Goal: Task Accomplishment & Management: Manage account settings

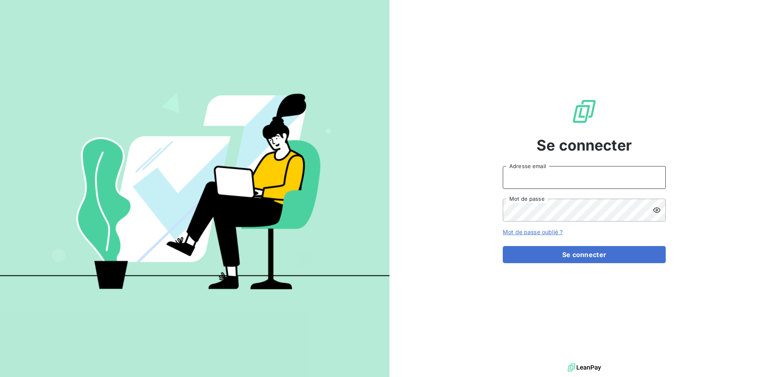
type input "commandes@matexlab.com"
click at [660, 209] on icon at bounding box center [657, 210] width 8 height 8
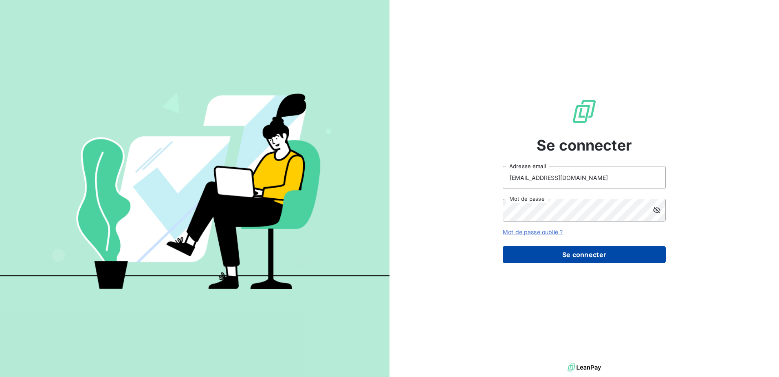
click at [587, 257] on button "Se connecter" at bounding box center [584, 254] width 163 height 17
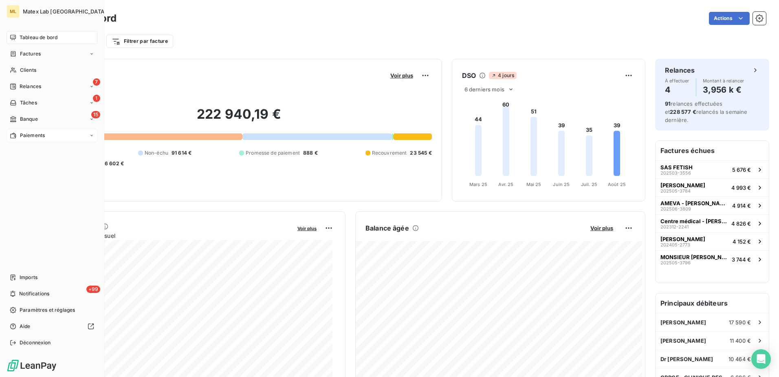
click at [36, 134] on span "Paiements" at bounding box center [32, 135] width 25 height 7
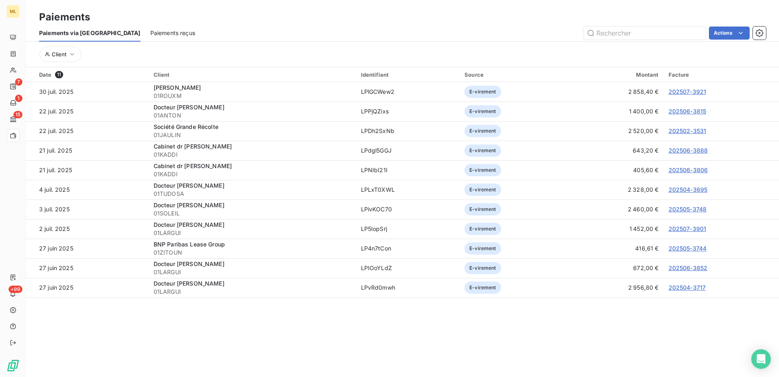
click at [150, 33] on span "Paiements reçus" at bounding box center [172, 33] width 45 height 8
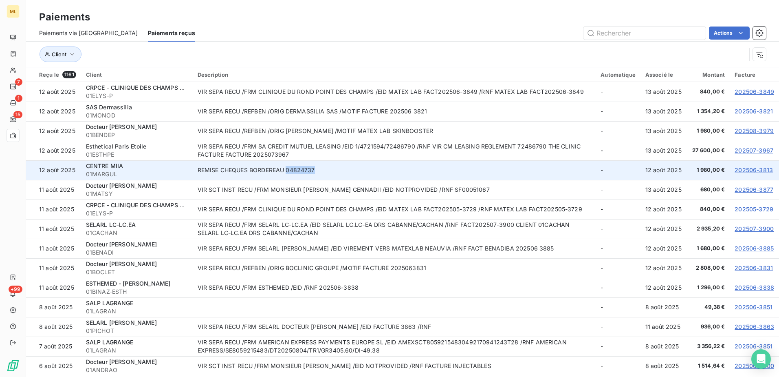
drag, startPoint x: 286, startPoint y: 172, endPoint x: 315, endPoint y: 171, distance: 28.1
click at [315, 171] on td "REMISE CHEQUES BORDEREAU 04824737" at bounding box center [394, 170] width 403 height 20
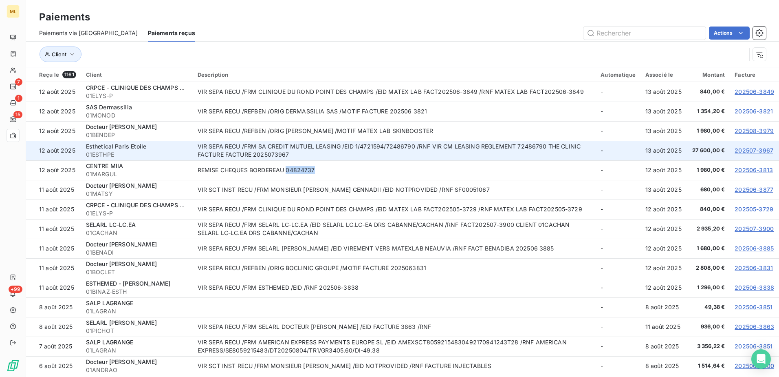
copy td "04824737"
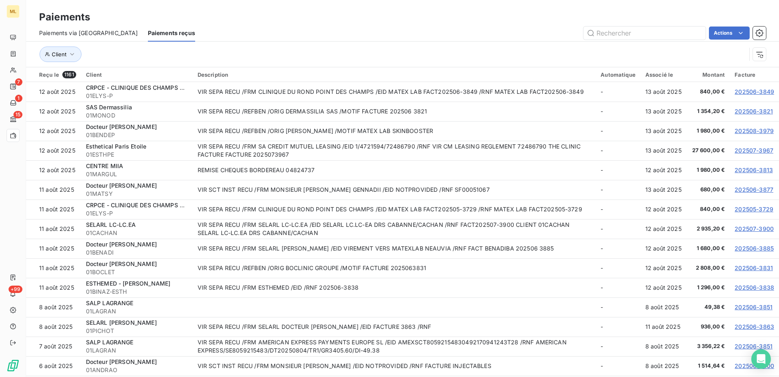
click at [267, 53] on div "Client" at bounding box center [392, 53] width 707 height 15
click at [70, 34] on span "Paiements via [GEOGRAPHIC_DATA]" at bounding box center [88, 33] width 99 height 8
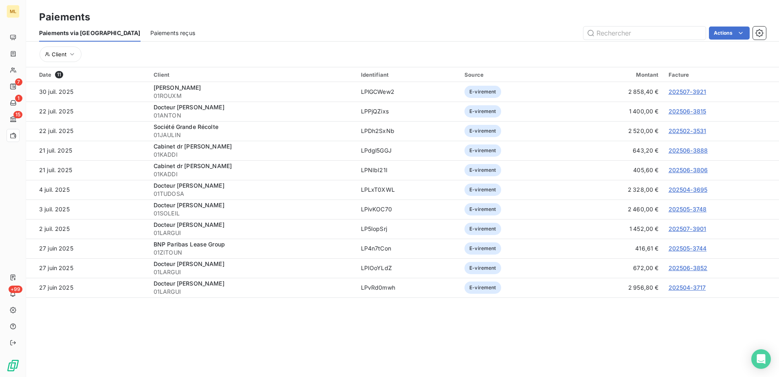
click at [150, 29] on span "Paiements reçus" at bounding box center [172, 33] width 45 height 8
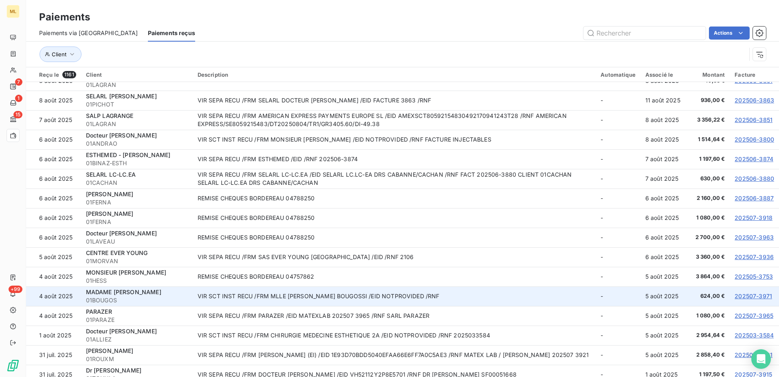
scroll to position [244, 0]
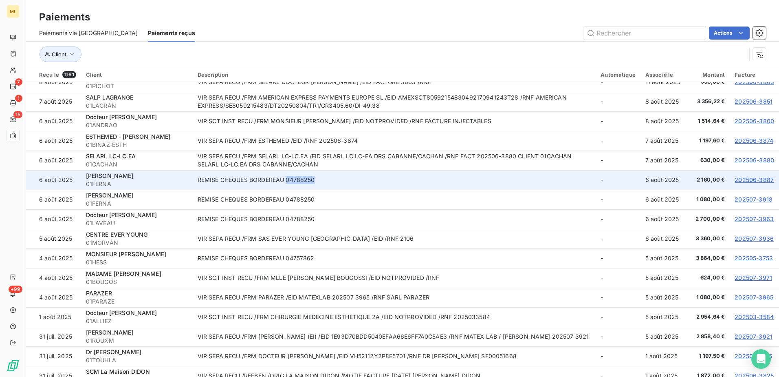
drag, startPoint x: 286, startPoint y: 181, endPoint x: 313, endPoint y: 181, distance: 27.3
click at [313, 181] on td "REMISE CHEQUES BORDEREAU 04788250" at bounding box center [394, 180] width 403 height 20
copy td "04788250"
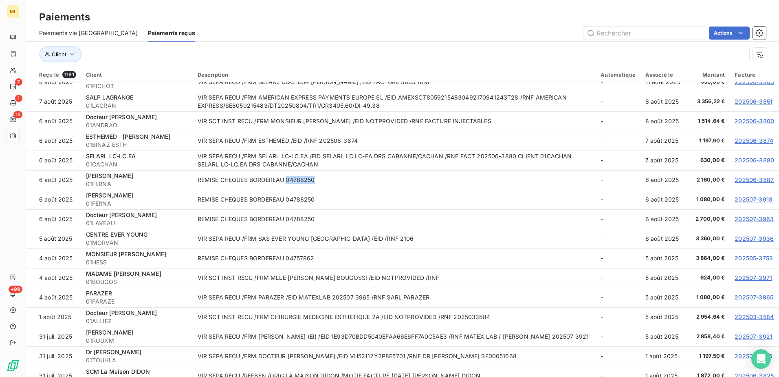
click at [76, 35] on span "Paiements via [GEOGRAPHIC_DATA]" at bounding box center [88, 33] width 99 height 8
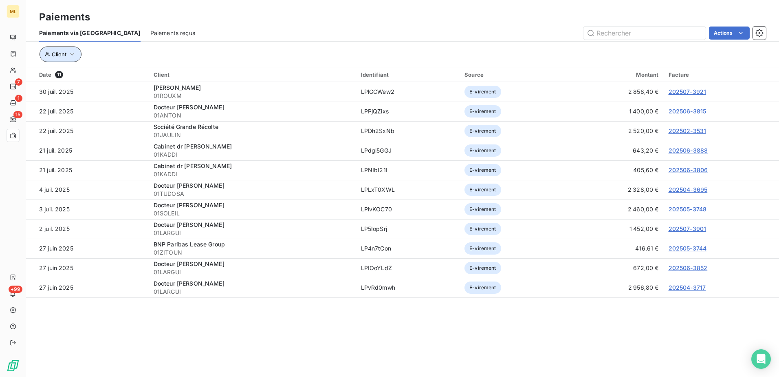
click at [73, 55] on icon "button" at bounding box center [72, 54] width 8 height 8
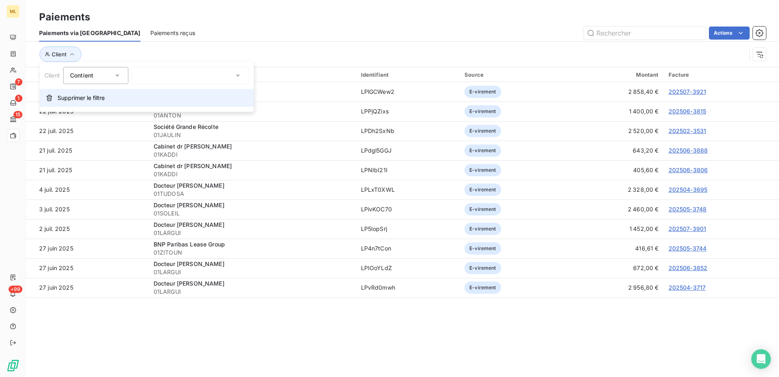
click at [85, 98] on span "Supprimer le filtre" at bounding box center [80, 98] width 47 height 8
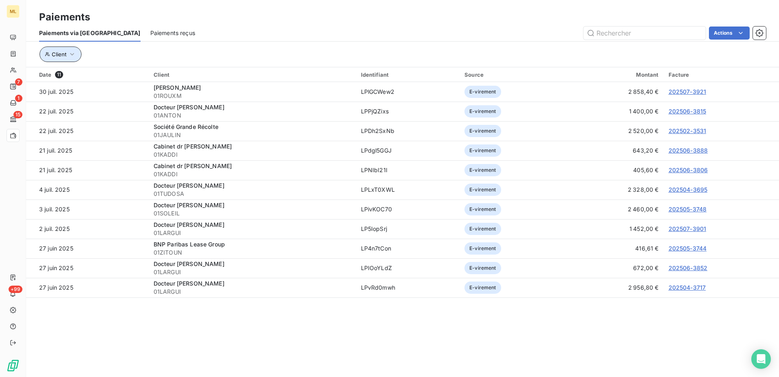
click at [74, 52] on icon "button" at bounding box center [72, 54] width 8 height 8
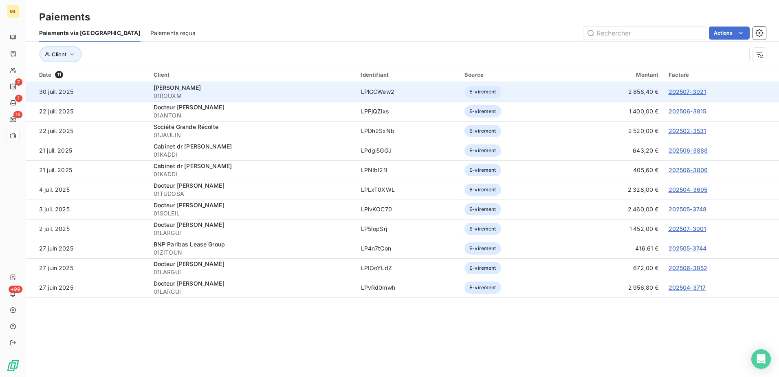
click at [39, 100] on td "30 juil. 2025" at bounding box center [87, 92] width 123 height 20
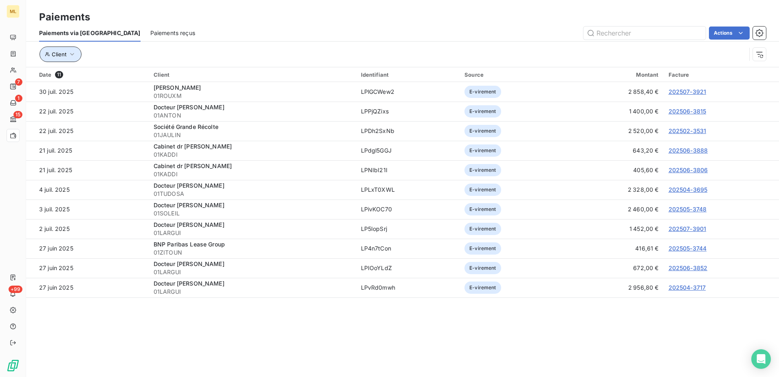
click at [73, 59] on button "Client" at bounding box center [61, 53] width 42 height 15
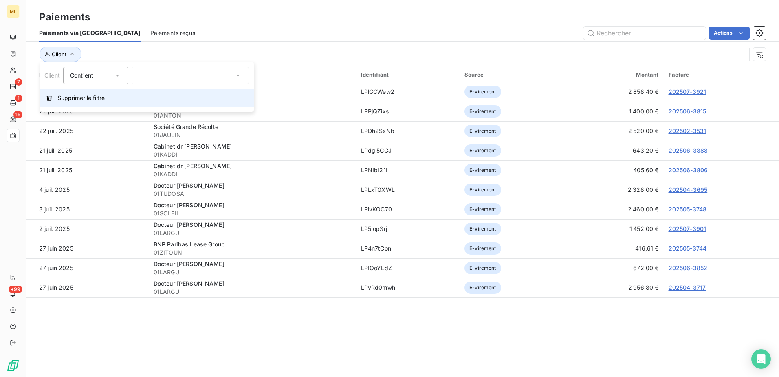
click at [87, 99] on span "Supprimer le filtre" at bounding box center [80, 98] width 47 height 8
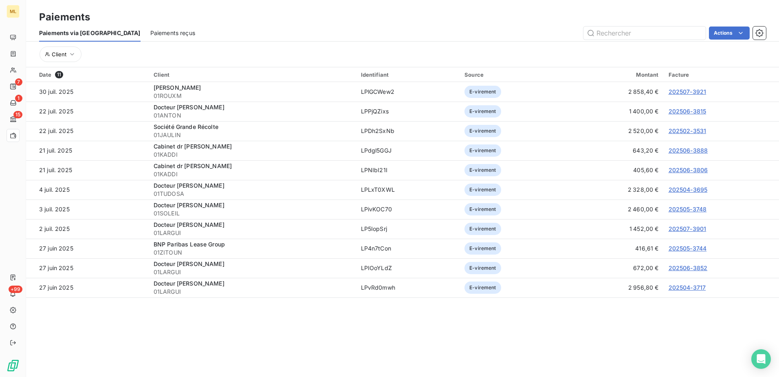
click at [150, 29] on span "Paiements reçus" at bounding box center [172, 33] width 45 height 8
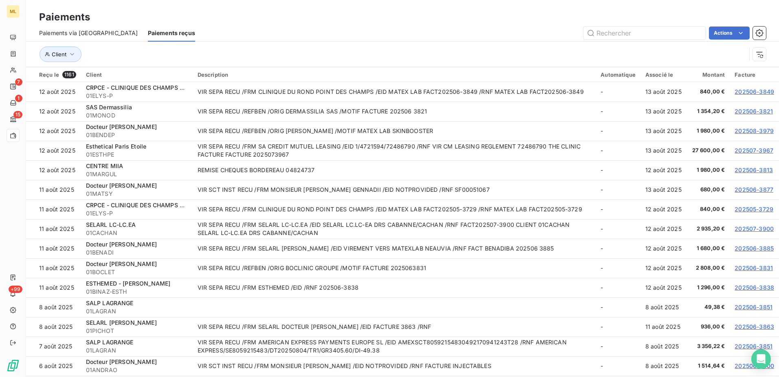
click at [311, 35] on div "Actions" at bounding box center [485, 32] width 561 height 13
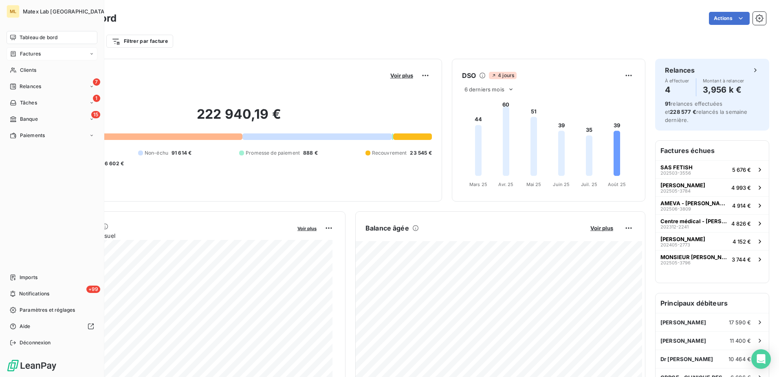
click at [33, 57] on span "Factures" at bounding box center [30, 53] width 21 height 7
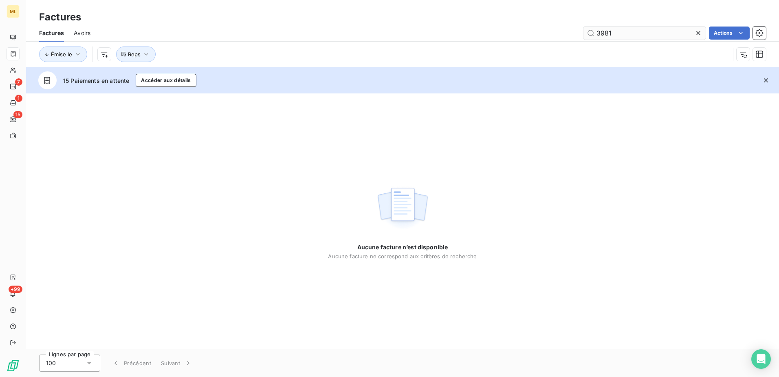
drag, startPoint x: 619, startPoint y: 35, endPoint x: 584, endPoint y: 33, distance: 35.1
click at [584, 33] on input "3981" at bounding box center [644, 32] width 122 height 13
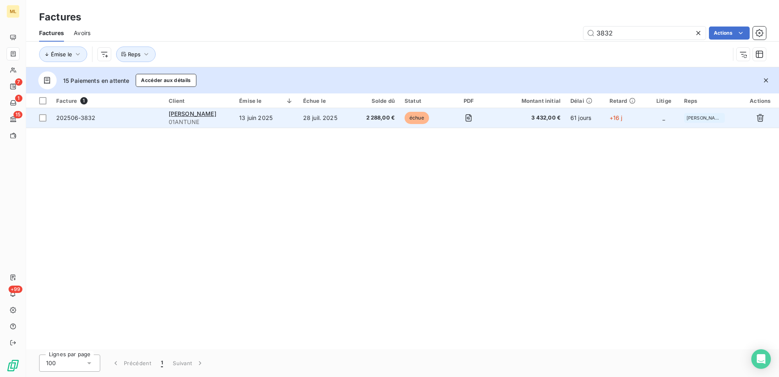
type input "3832"
click at [104, 119] on span "202506-3832" at bounding box center [107, 118] width 103 height 8
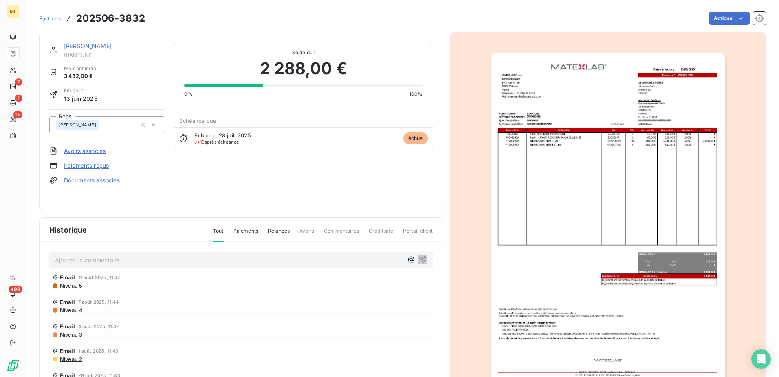
click at [689, 240] on img "button" at bounding box center [608, 219] width 234 height 332
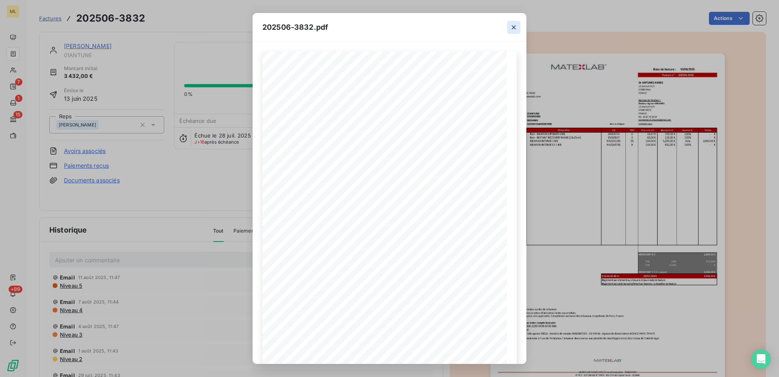
click at [515, 27] on icon "button" at bounding box center [514, 27] width 8 height 8
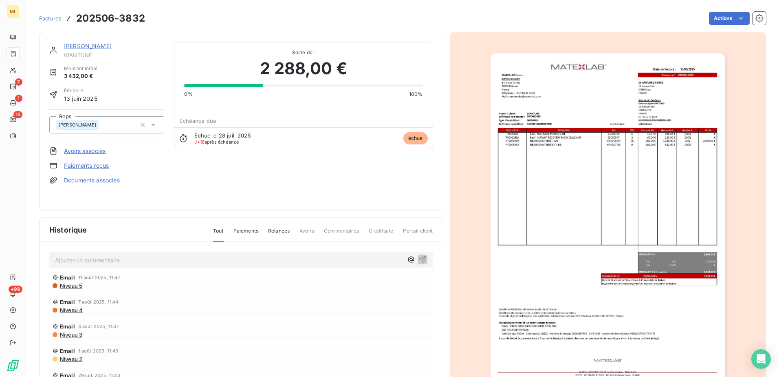
click at [442, 20] on div "Actions" at bounding box center [460, 18] width 611 height 13
click at [329, 175] on div "Dr ANTUNES AGNES 01ANTUNE Montant initial 3 432,00 € Émise le 13 juin 2025 Reps…" at bounding box center [241, 121] width 384 height 159
click at [515, 22] on div "Actions" at bounding box center [460, 18] width 611 height 13
click at [729, 18] on html "ML 7 1 15 +99 Factures 202506-3832 Actions Dr ANTUNES AGNES 01ANTUNE Montant in…" at bounding box center [389, 188] width 779 height 377
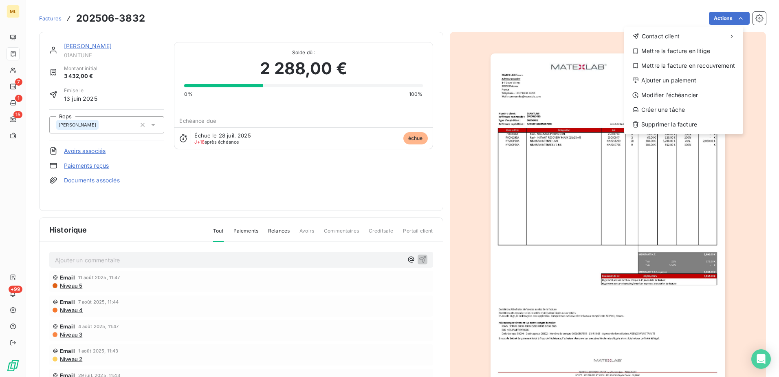
click at [422, 11] on html "ML 7 1 15 +99 Factures 202506-3832 Actions Contact client Mettre la facture en …" at bounding box center [389, 188] width 779 height 377
click at [727, 20] on html "ML 7 1 15 +99 Factures 202506-3832 Actions Contact client Mettre la facture en …" at bounding box center [389, 188] width 779 height 377
click at [676, 76] on div "Ajouter un paiement" at bounding box center [684, 80] width 112 height 13
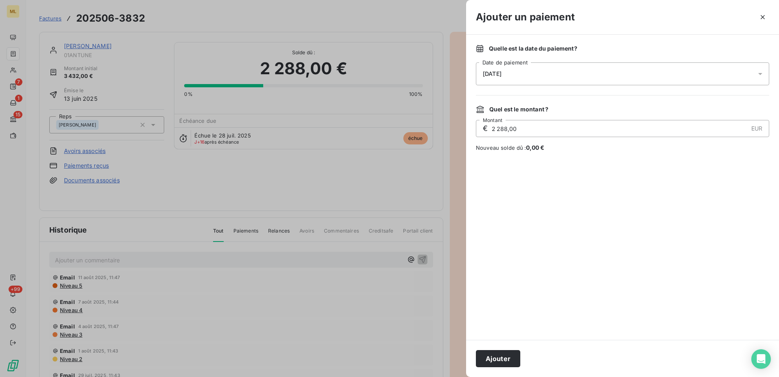
click at [536, 129] on input "2 288,00" at bounding box center [619, 128] width 257 height 16
drag, startPoint x: 538, startPoint y: 132, endPoint x: 475, endPoint y: 134, distance: 63.2
click at [475, 134] on div "Quelle est la date du paiement ? 13/08/2025 Date de paiement Quel est le montan…" at bounding box center [622, 187] width 313 height 305
click at [568, 199] on div at bounding box center [622, 245] width 293 height 168
click at [547, 79] on div "13/08/2025" at bounding box center [622, 73] width 293 height 23
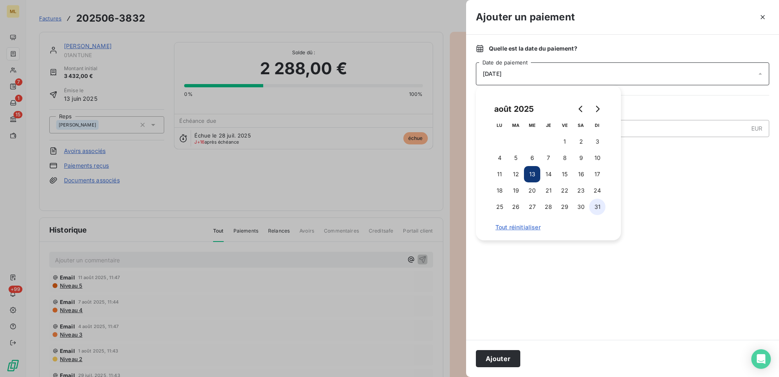
click at [598, 205] on button "31" at bounding box center [597, 206] width 16 height 16
type input "2 288,00"
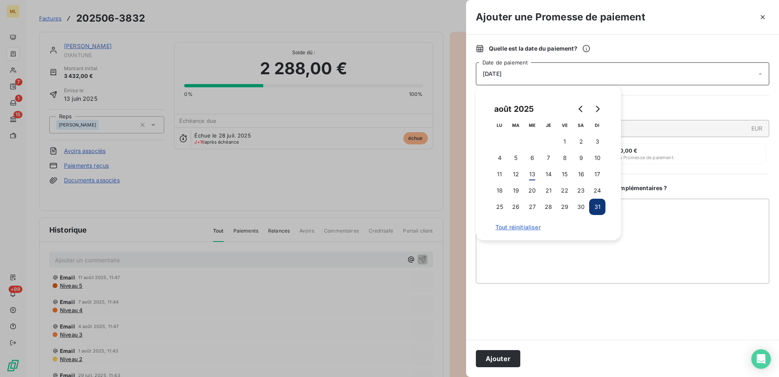
click at [745, 176] on div "Quelle est la date du paiement ? 31/08/2025 Date de paiement Quel est le montan…" at bounding box center [622, 187] width 313 height 305
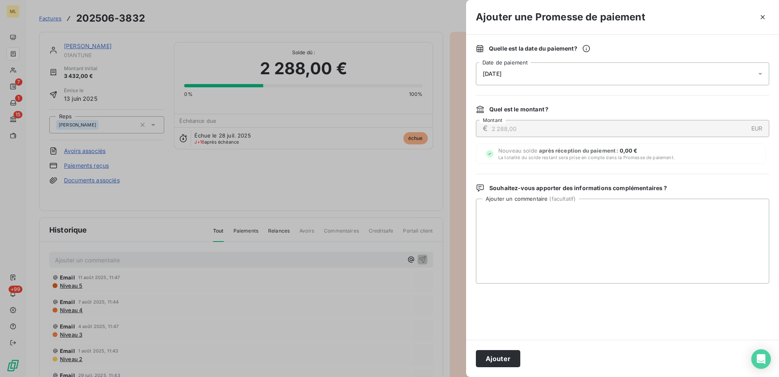
click at [554, 79] on div "31/08/2025" at bounding box center [622, 73] width 293 height 23
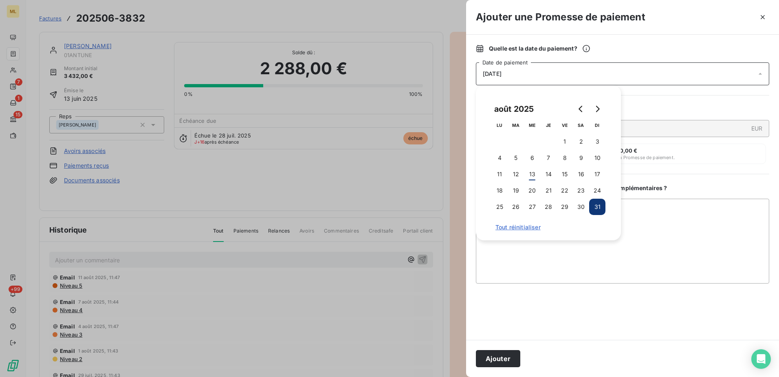
click at [528, 226] on span "Tout réinitialiser" at bounding box center [548, 227] width 106 height 7
click at [506, 226] on span "Tout réinitialiser" at bounding box center [548, 227] width 106 height 7
click at [533, 225] on span "Tout réinitialiser" at bounding box center [548, 227] width 106 height 7
click at [670, 67] on div "31/08/2025" at bounding box center [622, 73] width 293 height 23
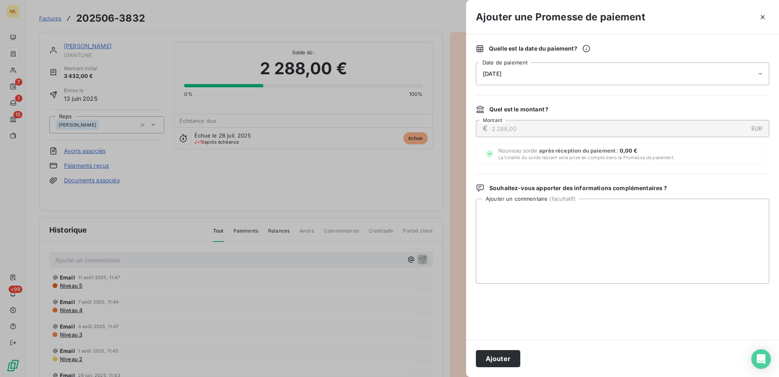
click at [555, 78] on div "31/08/2025" at bounding box center [622, 73] width 293 height 23
click at [761, 18] on icon "button" at bounding box center [763, 17] width 8 height 8
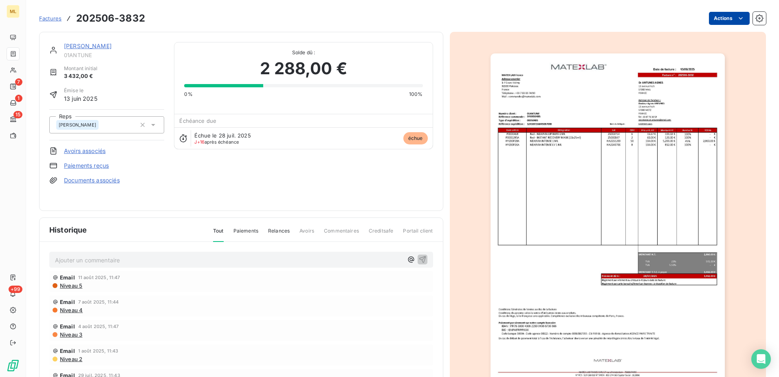
click at [717, 20] on html "ML 7 1 15 +99 Factures 202506-3832 Actions Dr ANTUNES AGNES 01ANTUNE Montant in…" at bounding box center [389, 188] width 779 height 377
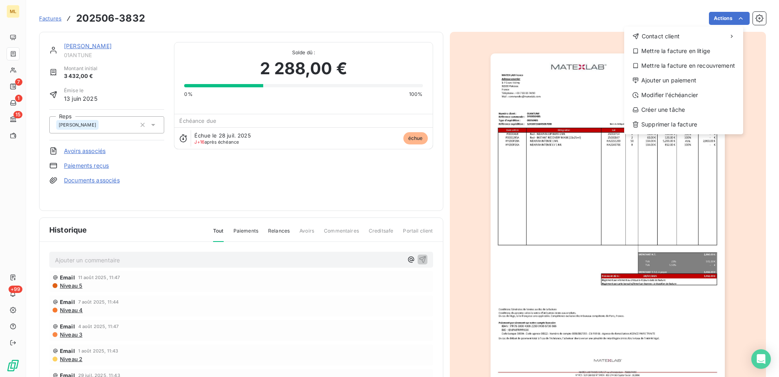
click at [438, 21] on html "ML 7 1 15 +99 Factures 202506-3832 Actions Contact client Mettre la facture en …" at bounding box center [389, 188] width 779 height 377
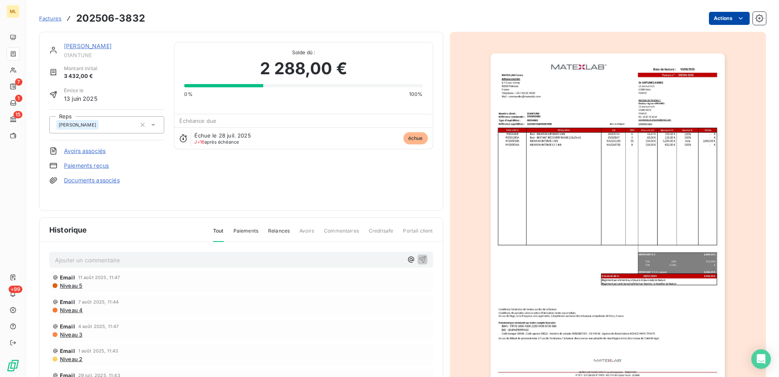
click at [733, 13] on html "ML 7 1 15 +99 Factures 202506-3832 Actions Dr ANTUNES AGNES 01ANTUNE Montant in…" at bounding box center [389, 188] width 779 height 377
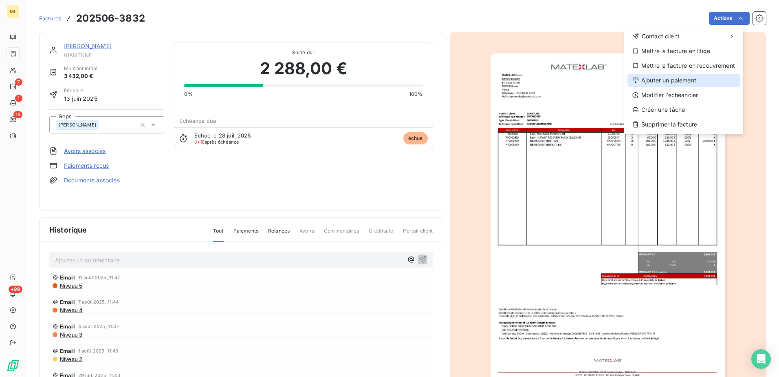
click at [664, 80] on div "Ajouter un paiement" at bounding box center [684, 80] width 112 height 13
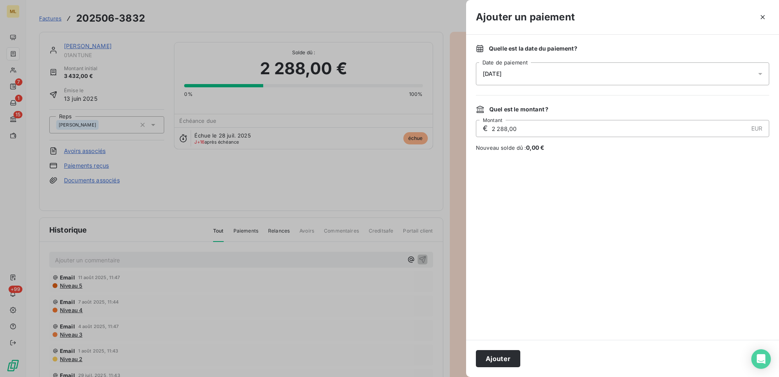
drag, startPoint x: 524, startPoint y: 132, endPoint x: 471, endPoint y: 132, distance: 52.6
click at [471, 132] on div "Quelle est la date du paiement ? 13/08/2025 Date de paiement Quel est le montan…" at bounding box center [622, 187] width 313 height 305
click at [573, 196] on div at bounding box center [622, 245] width 293 height 168
click at [763, 20] on icon "button" at bounding box center [763, 17] width 8 height 8
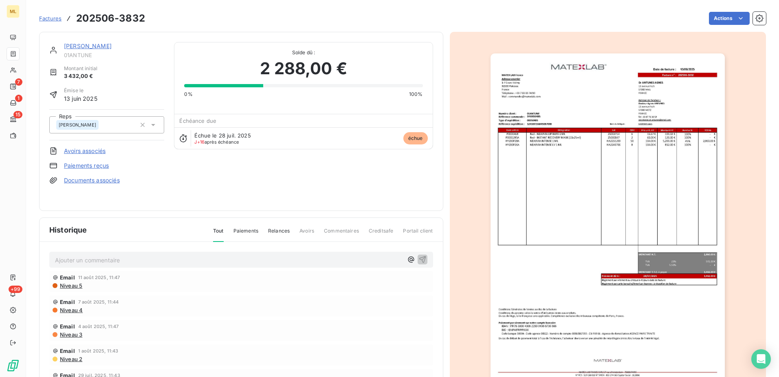
click at [88, 167] on link "Paiements reçus" at bounding box center [86, 165] width 45 height 8
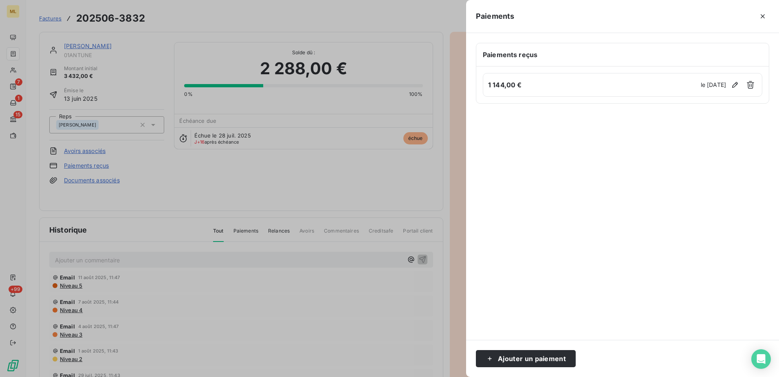
click at [180, 178] on div at bounding box center [389, 188] width 779 height 377
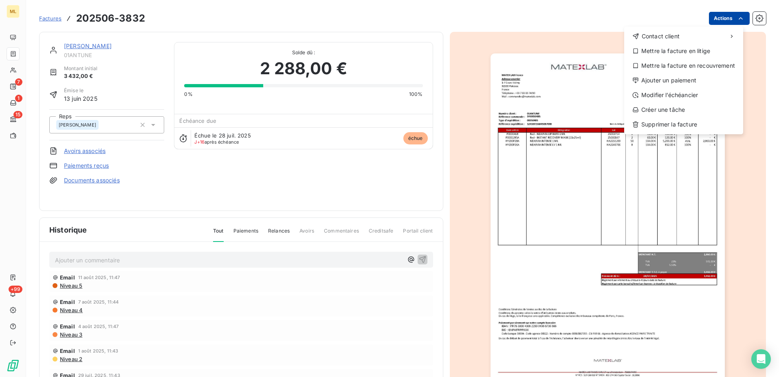
click at [722, 20] on html "ML 7 1 15 +99 Factures 202506-3832 Actions Contact client Mettre la facture en …" at bounding box center [389, 188] width 779 height 377
click at [687, 94] on div "Modifier l’échéancier" at bounding box center [684, 94] width 112 height 13
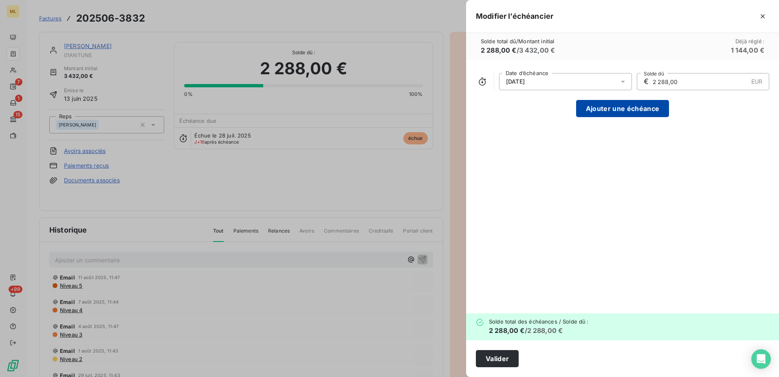
click at [638, 109] on button "Ajouter une échéance" at bounding box center [622, 108] width 93 height 17
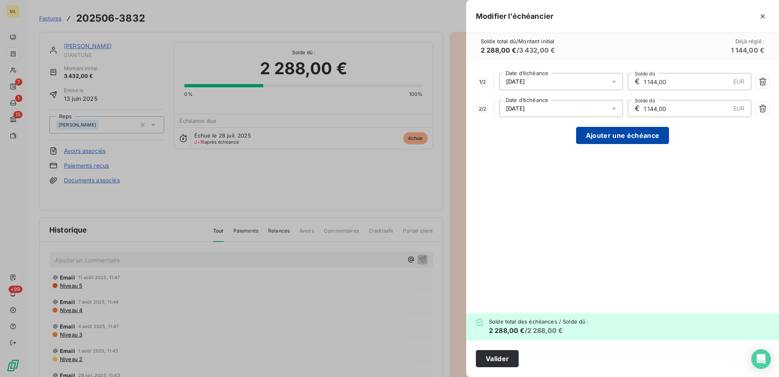
click at [631, 134] on button "Ajouter une échéance" at bounding box center [622, 135] width 93 height 17
type input "762,67"
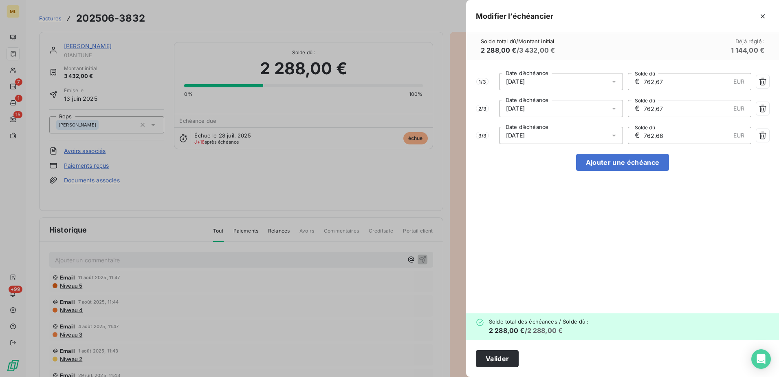
drag, startPoint x: 678, startPoint y: 81, endPoint x: 657, endPoint y: 81, distance: 21.6
click at [657, 81] on input "762,67" at bounding box center [686, 81] width 87 height 16
click at [612, 81] on icon at bounding box center [614, 81] width 8 height 8
click at [671, 76] on input "762,67" at bounding box center [686, 81] width 87 height 16
drag, startPoint x: 665, startPoint y: 80, endPoint x: 625, endPoint y: 80, distance: 39.9
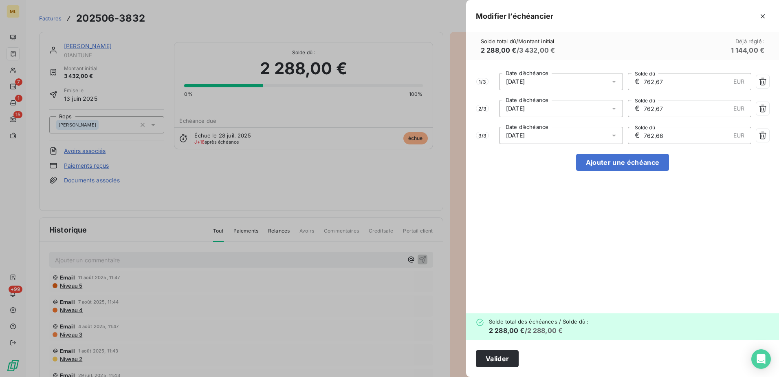
click at [625, 80] on div "1 / 3 28/07/2025 Date d’échéance € 762,67 EUR Solde dû" at bounding box center [622, 81] width 293 height 17
click at [436, 278] on div at bounding box center [389, 188] width 779 height 377
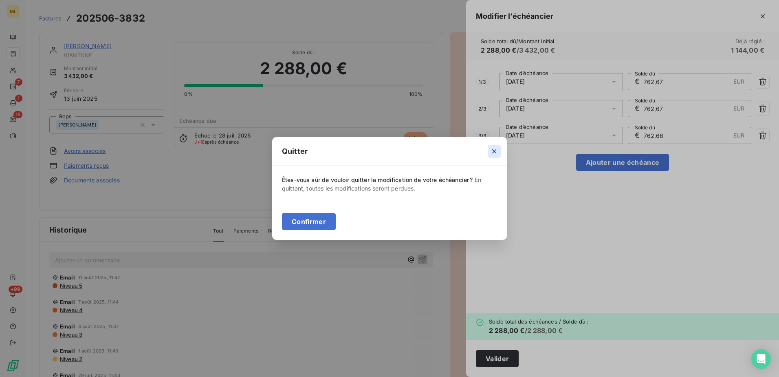
click at [493, 151] on icon "button" at bounding box center [494, 151] width 8 height 8
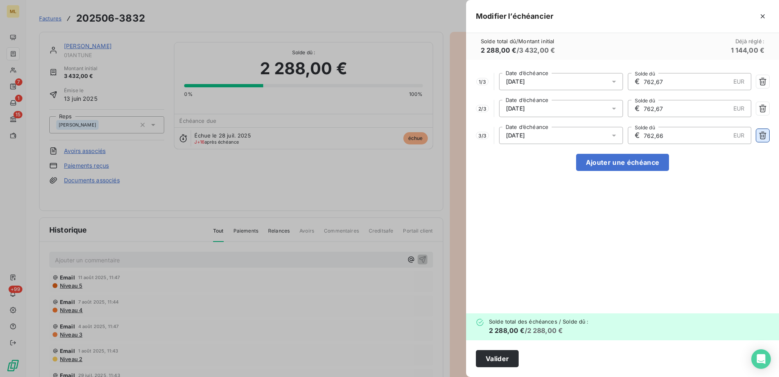
click at [764, 135] on icon "button" at bounding box center [763, 135] width 8 height 8
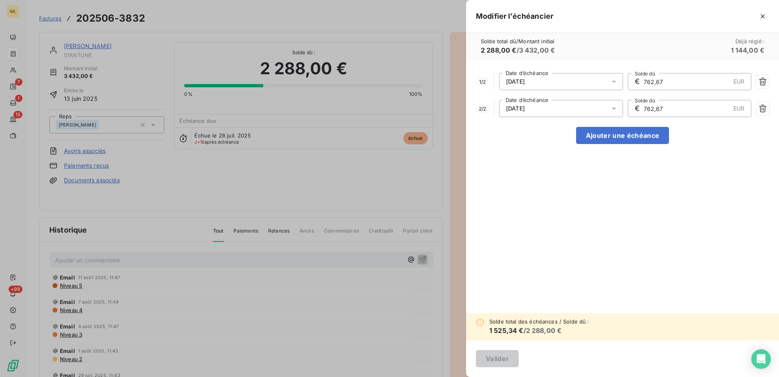
click at [593, 80] on div "28/07/2025" at bounding box center [561, 81] width 124 height 17
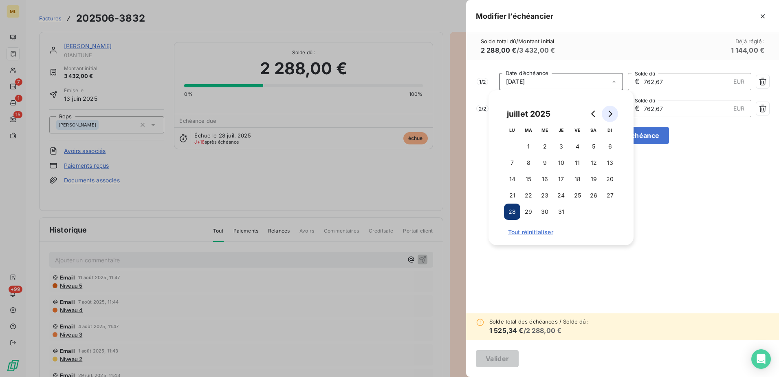
click at [614, 115] on button "Go to next month" at bounding box center [610, 114] width 16 height 16
click at [608, 214] on button "31" at bounding box center [610, 211] width 16 height 16
click at [610, 211] on button "31" at bounding box center [610, 211] width 16 height 16
click at [676, 88] on input "762,67" at bounding box center [686, 81] width 87 height 16
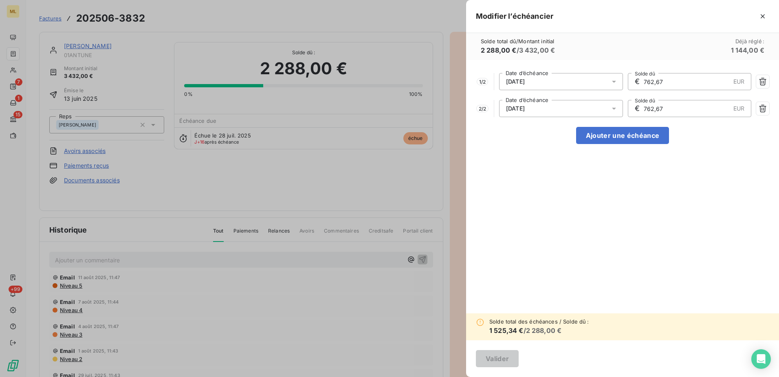
drag, startPoint x: 683, startPoint y: 81, endPoint x: 624, endPoint y: 81, distance: 58.7
click at [624, 81] on div "1 / 2 31/08/2025 Date d’échéance € 762,67 EUR Solde dû" at bounding box center [622, 81] width 293 height 17
type input "1 144,00"
click at [577, 108] on div "31/08/2025" at bounding box center [561, 108] width 124 height 17
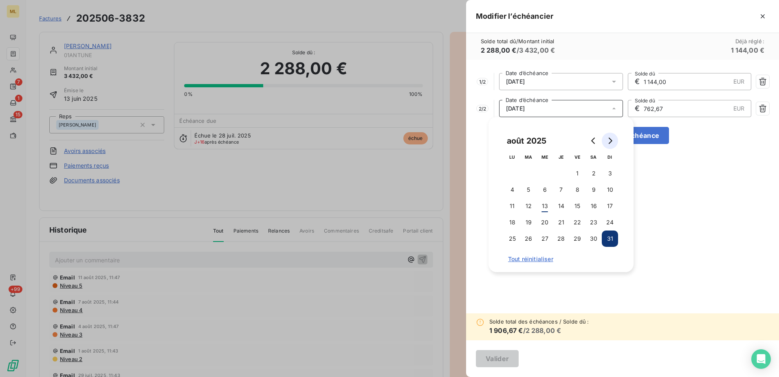
click at [609, 141] on icon "Go to next month" at bounding box center [610, 140] width 7 height 7
click at [530, 238] on button "30" at bounding box center [528, 238] width 16 height 16
click at [684, 104] on input "762,67" at bounding box center [686, 108] width 87 height 16
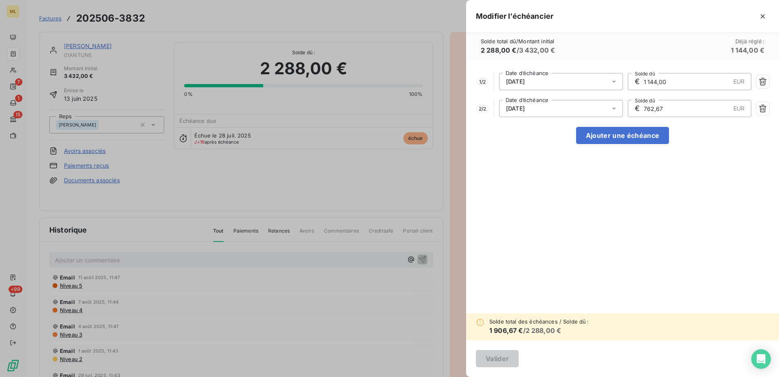
drag, startPoint x: 691, startPoint y: 107, endPoint x: 643, endPoint y: 108, distance: 48.9
click at [643, 108] on input "762,67" at bounding box center [686, 108] width 87 height 16
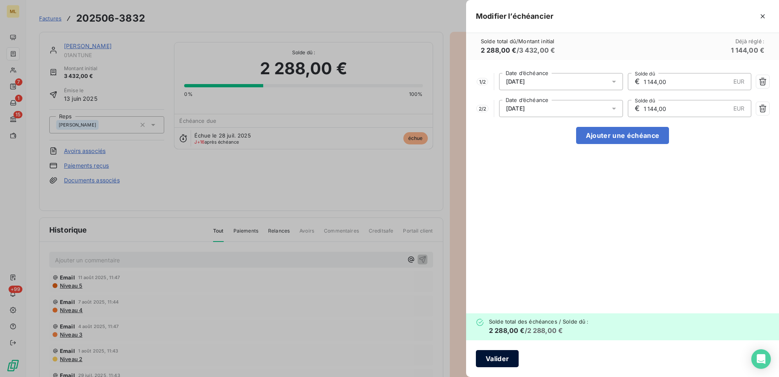
type input "1 144,00"
click at [493, 357] on button "Valider" at bounding box center [497, 358] width 43 height 17
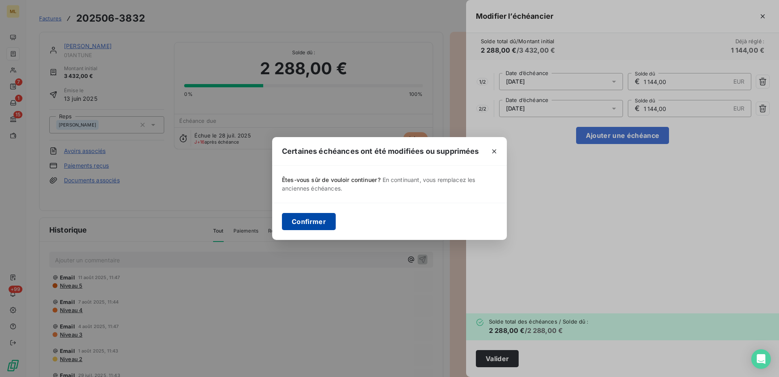
click at [314, 219] on button "Confirmer" at bounding box center [309, 221] width 54 height 17
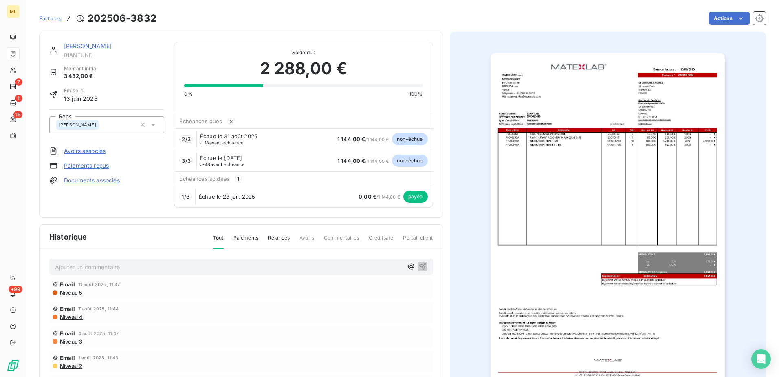
click at [469, 96] on div at bounding box center [608, 219] width 317 height 375
click at [324, 23] on div "Actions" at bounding box center [466, 18] width 600 height 13
